Goal: Information Seeking & Learning: Learn about a topic

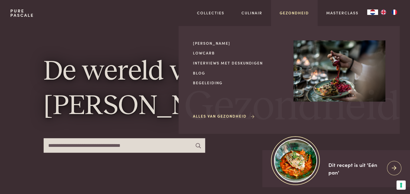
scroll to position [108, 0]
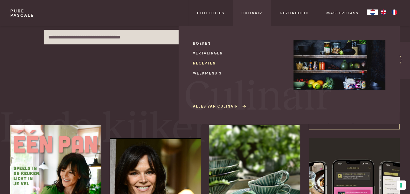
click at [216, 62] on link "Recepten" at bounding box center [239, 63] width 92 height 6
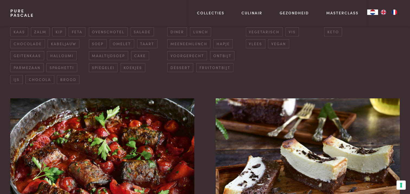
scroll to position [41, 0]
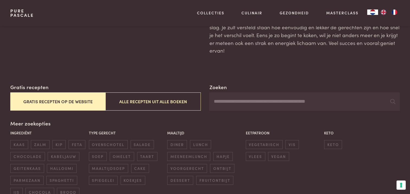
click at [239, 110] on input "Zoeken" at bounding box center [304, 101] width 190 height 18
click at [251, 98] on input "Zoeken" at bounding box center [304, 101] width 190 height 18
type input "*********"
click at [391, 102] on icon at bounding box center [392, 101] width 5 height 5
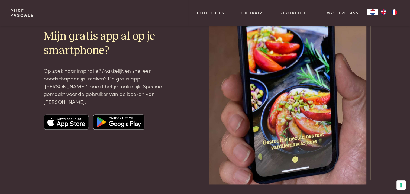
scroll to position [692, 0]
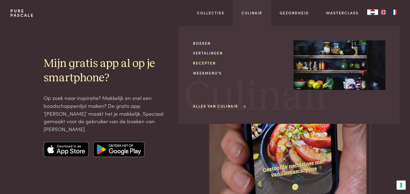
click at [209, 63] on link "Recepten" at bounding box center [239, 63] width 92 height 6
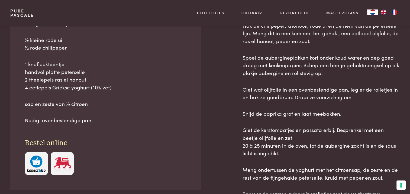
scroll to position [325, 0]
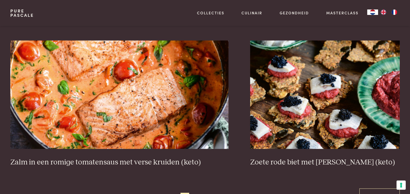
scroll to position [1057, 0]
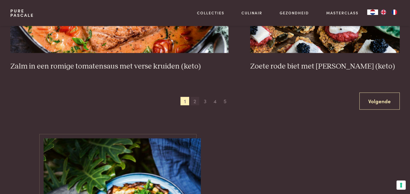
click at [193, 103] on span "2" at bounding box center [195, 101] width 9 height 9
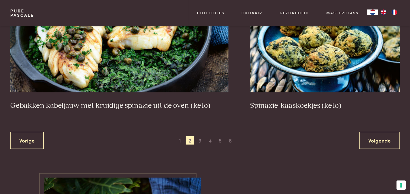
scroll to position [1019, 0]
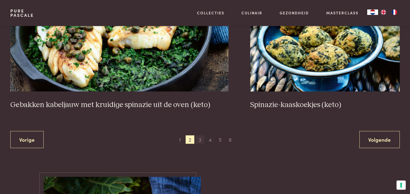
click at [202, 139] on span "3" at bounding box center [200, 139] width 9 height 9
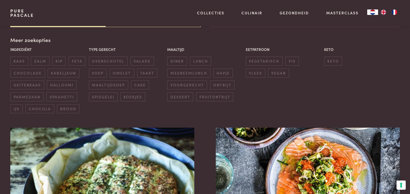
scroll to position [124, 0]
click at [170, 49] on p "Maaltijd" at bounding box center [205, 50] width 76 height 6
drag, startPoint x: 170, startPoint y: 49, endPoint x: 188, endPoint y: 49, distance: 17.9
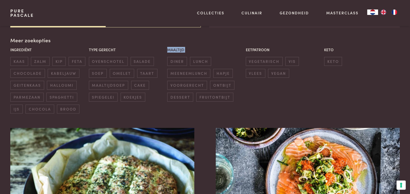
click at [188, 49] on p "Maaltijd" at bounding box center [205, 50] width 76 height 6
drag, startPoint x: 188, startPoint y: 49, endPoint x: 226, endPoint y: 49, distance: 38.5
click at [226, 49] on p "Maaltijd" at bounding box center [205, 50] width 76 height 6
click at [255, 48] on p "Eetpatroon" at bounding box center [284, 50] width 76 height 6
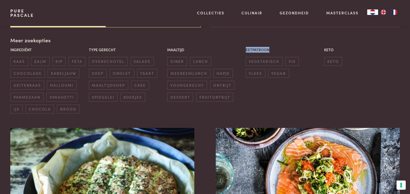
click at [255, 48] on p "Eetpatroon" at bounding box center [284, 50] width 76 height 6
drag, startPoint x: 255, startPoint y: 48, endPoint x: 211, endPoint y: 44, distance: 44.4
click at [211, 44] on div "Meer zoekopties Ingrediënt kaas zalm kip feta chocolade kabeljauw geitenkaas ha…" at bounding box center [204, 74] width 389 height 77
click at [178, 49] on p "Maaltijd" at bounding box center [205, 50] width 76 height 6
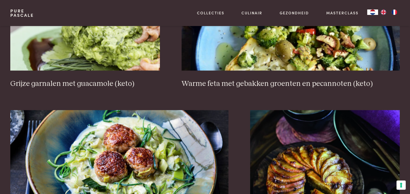
scroll to position [1046, 0]
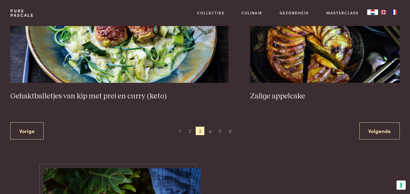
click at [209, 138] on div "Vorige 1 2 3 4 5 6 Volgende" at bounding box center [204, 131] width 389 height 17
click at [209, 130] on span "4" at bounding box center [210, 131] width 9 height 9
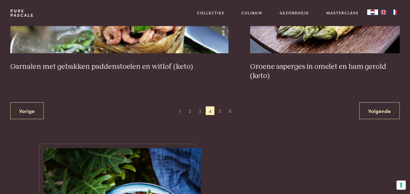
scroll to position [1057, 0]
click at [218, 108] on span "5" at bounding box center [220, 110] width 9 height 9
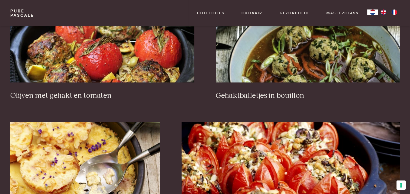
scroll to position [775, 0]
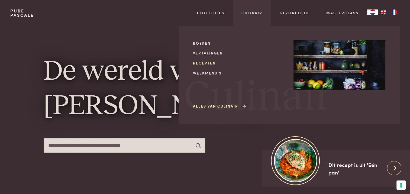
click at [202, 63] on link "Recepten" at bounding box center [239, 63] width 92 height 6
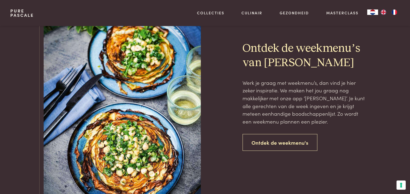
scroll to position [1112, 0]
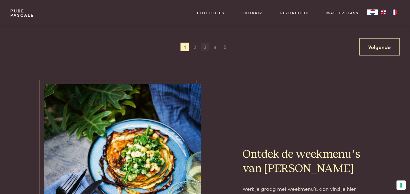
click at [201, 49] on span "3" at bounding box center [205, 47] width 9 height 9
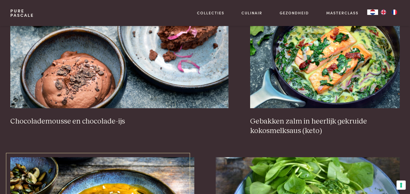
scroll to position [558, 0]
